Goal: Task Accomplishment & Management: Use online tool/utility

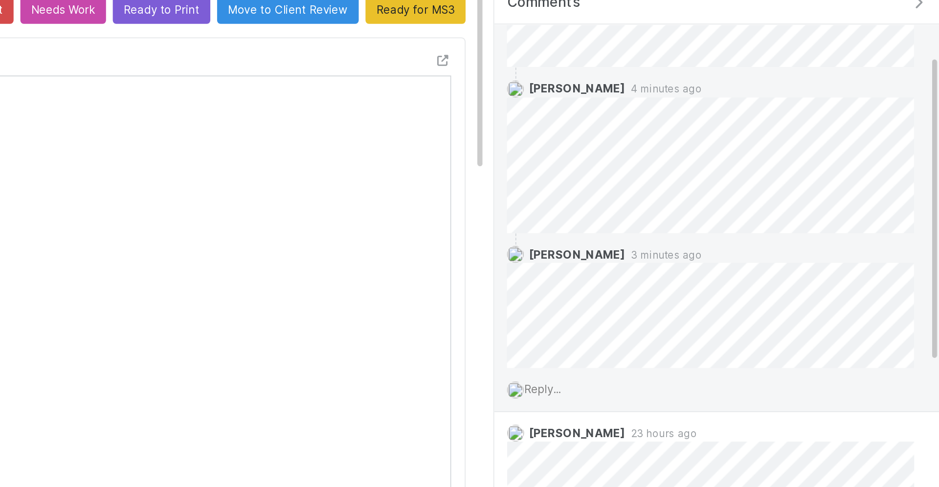
scroll to position [99, 0]
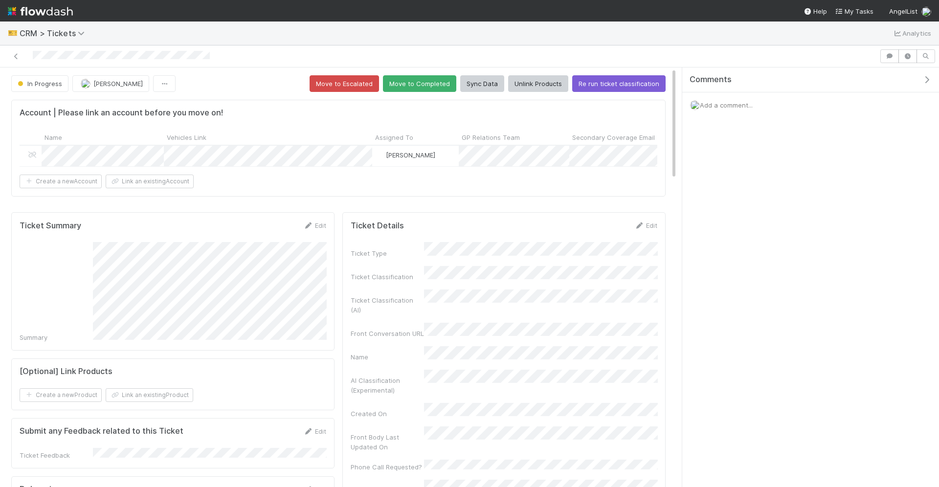
click at [418, 82] on button "Move to Completed" at bounding box center [419, 83] width 73 height 17
